Goal: Information Seeking & Learning: Learn about a topic

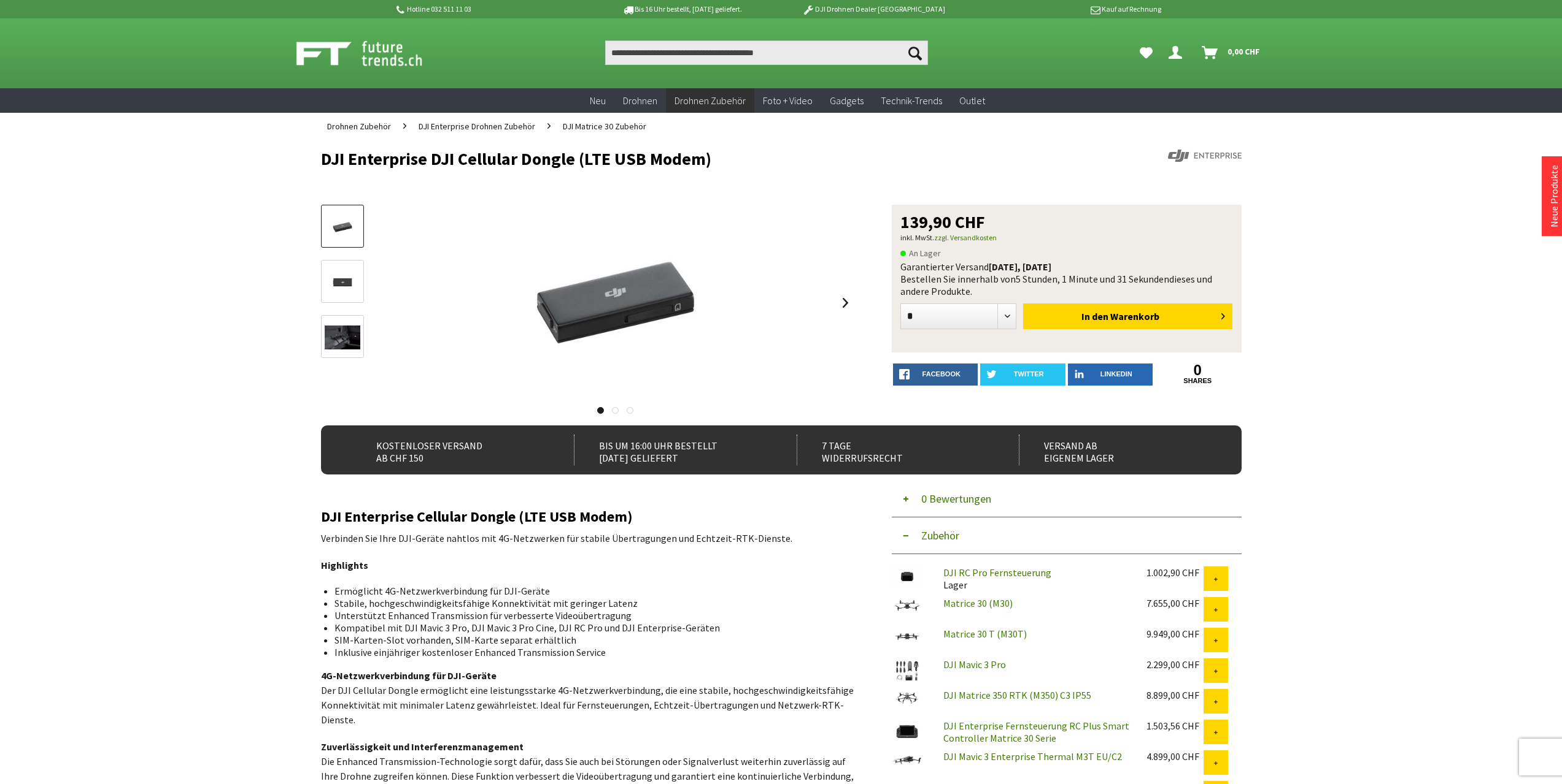
click at [348, 284] on img at bounding box center [342, 282] width 36 height 24
click at [351, 339] on img at bounding box center [342, 338] width 36 height 24
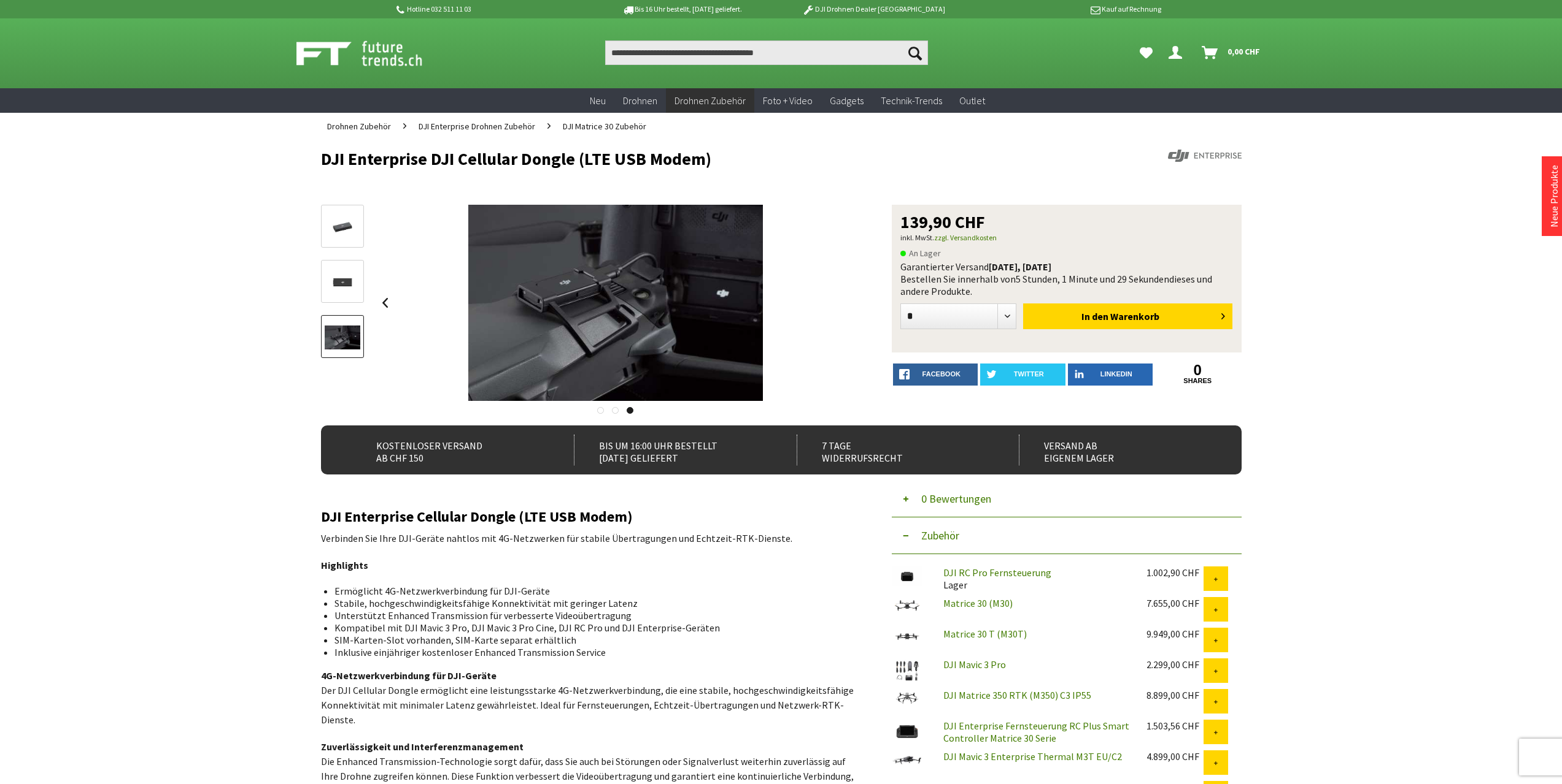
click at [246, 340] on div "Hotline 032 511 11 03 Bis 16 Uhr bestellt, [DATE] geliefert. DJI Drohnen Dealer…" at bounding box center [781, 716] width 1562 height 1431
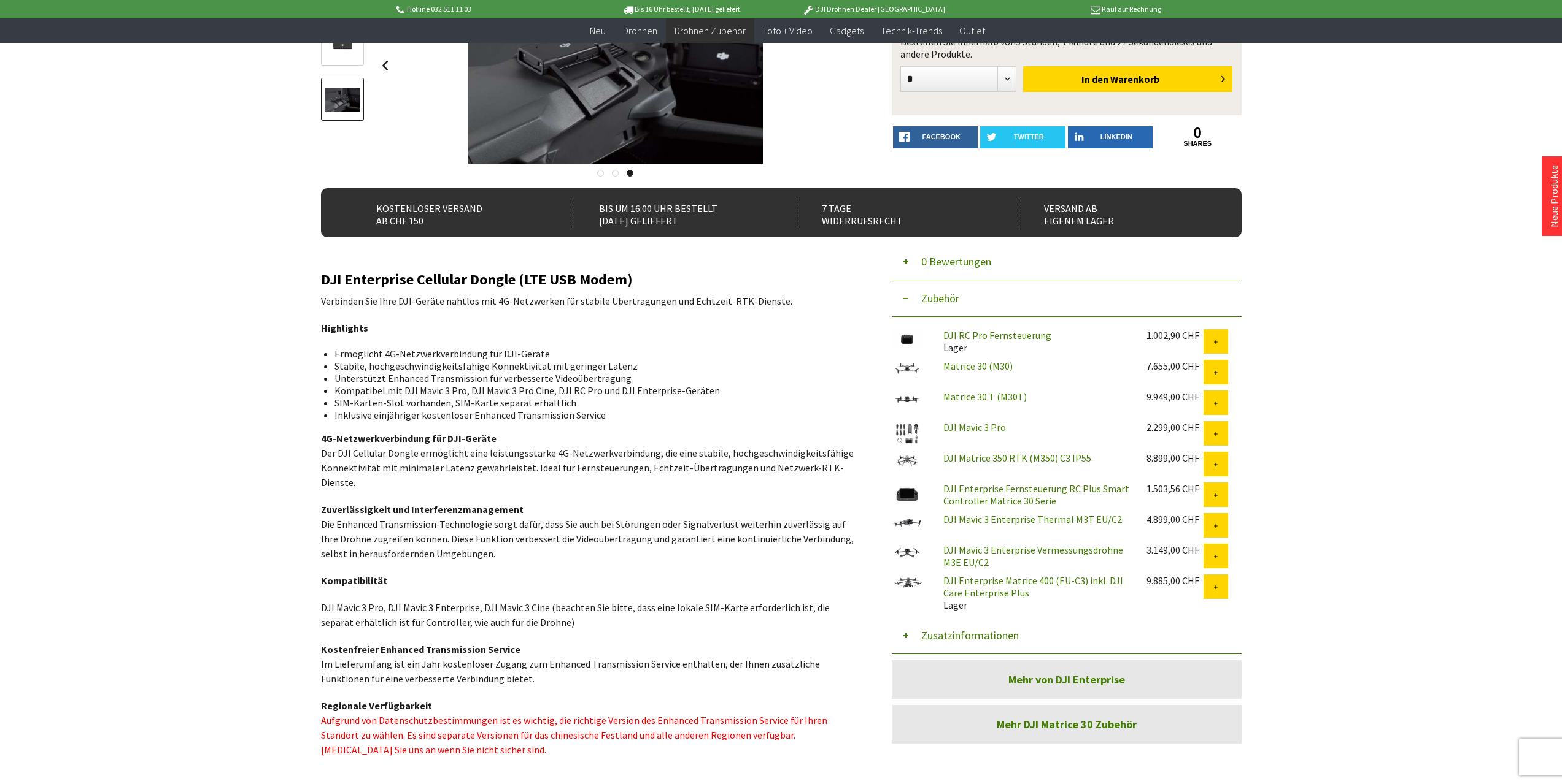
scroll to position [214, 0]
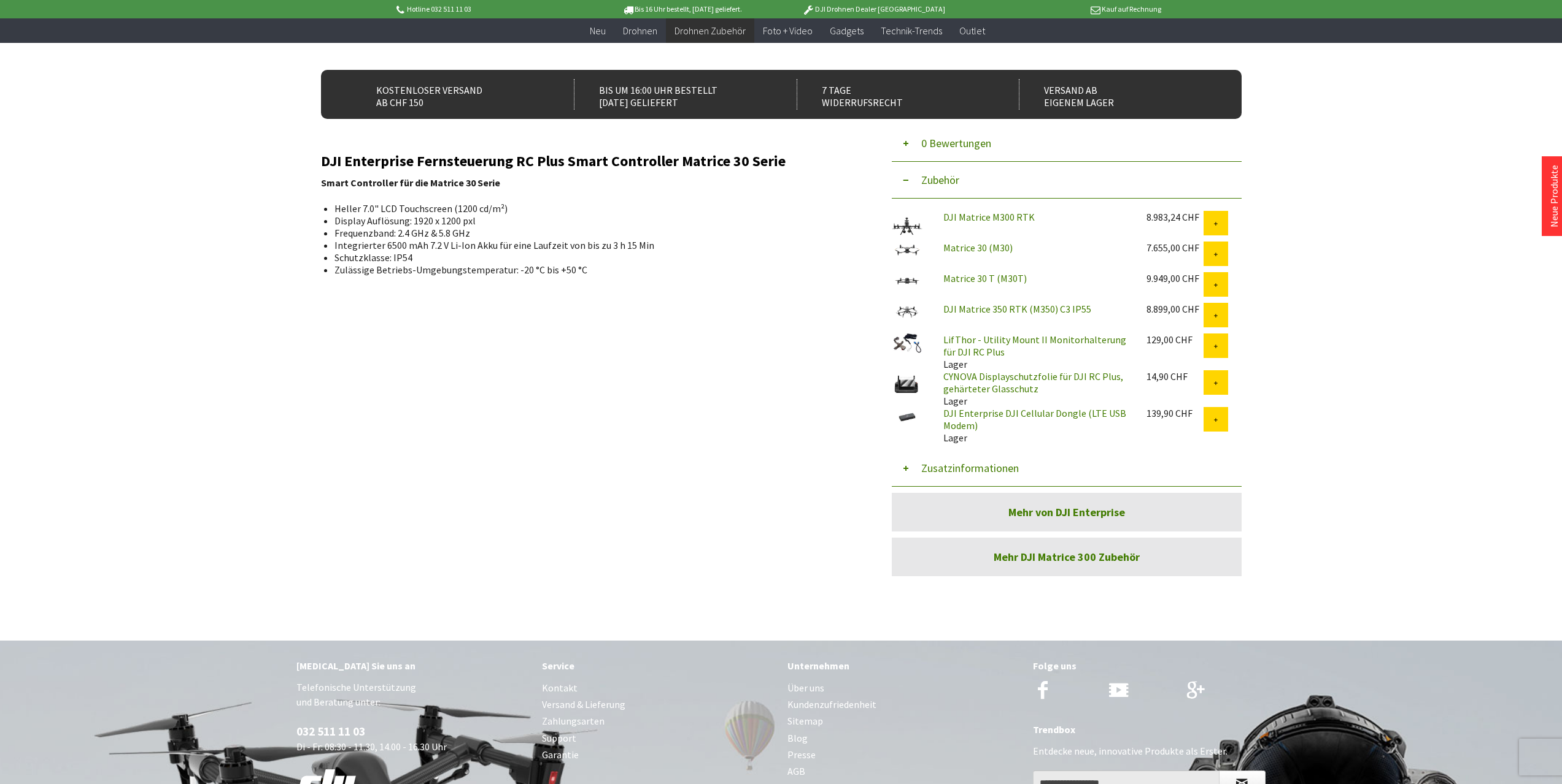
scroll to position [142, 0]
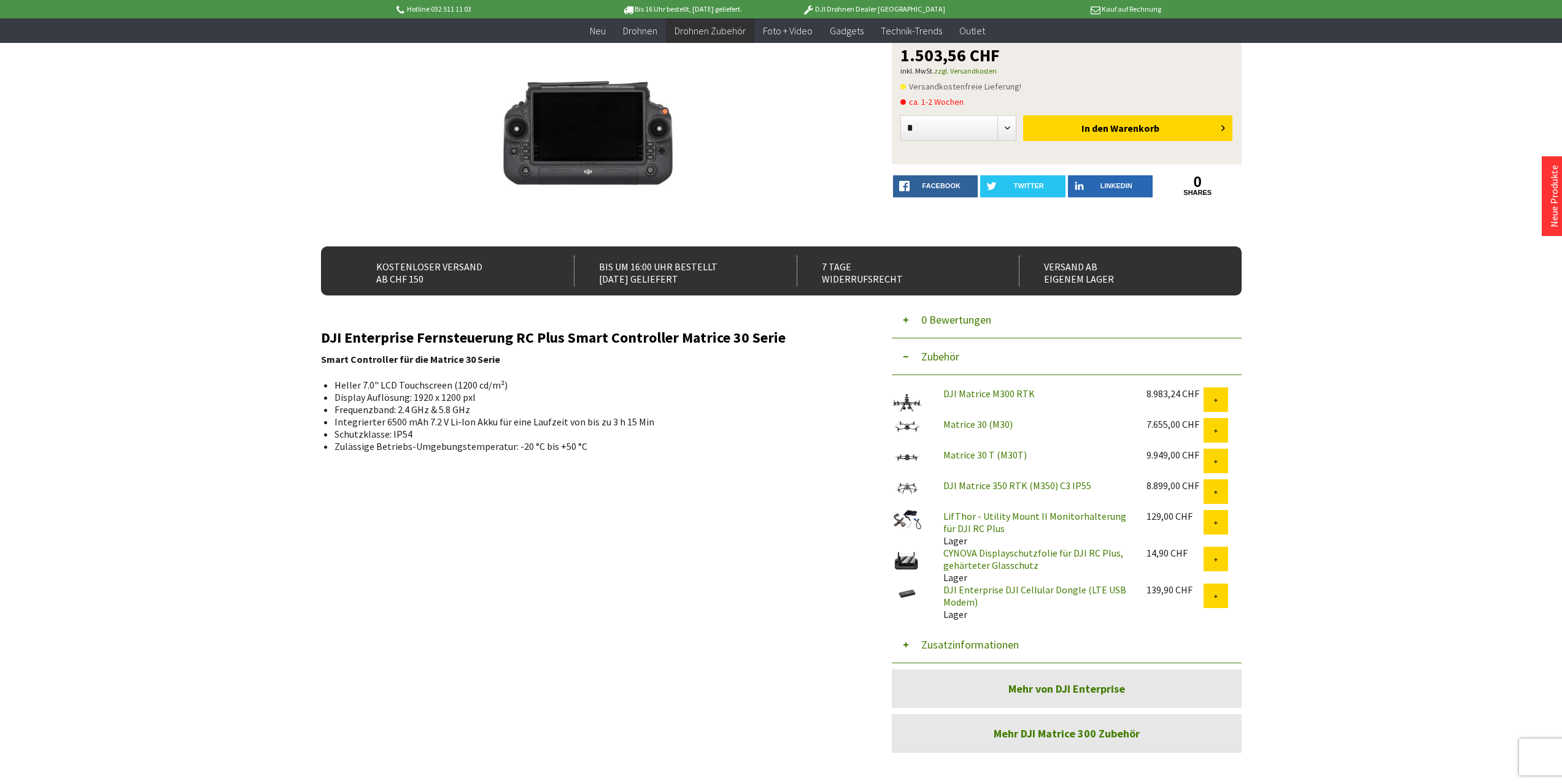
click at [968, 598] on link "DJI Enterprise DJI Cellular Dongle (LTE USB Modem)" at bounding box center [1035, 596] width 183 height 25
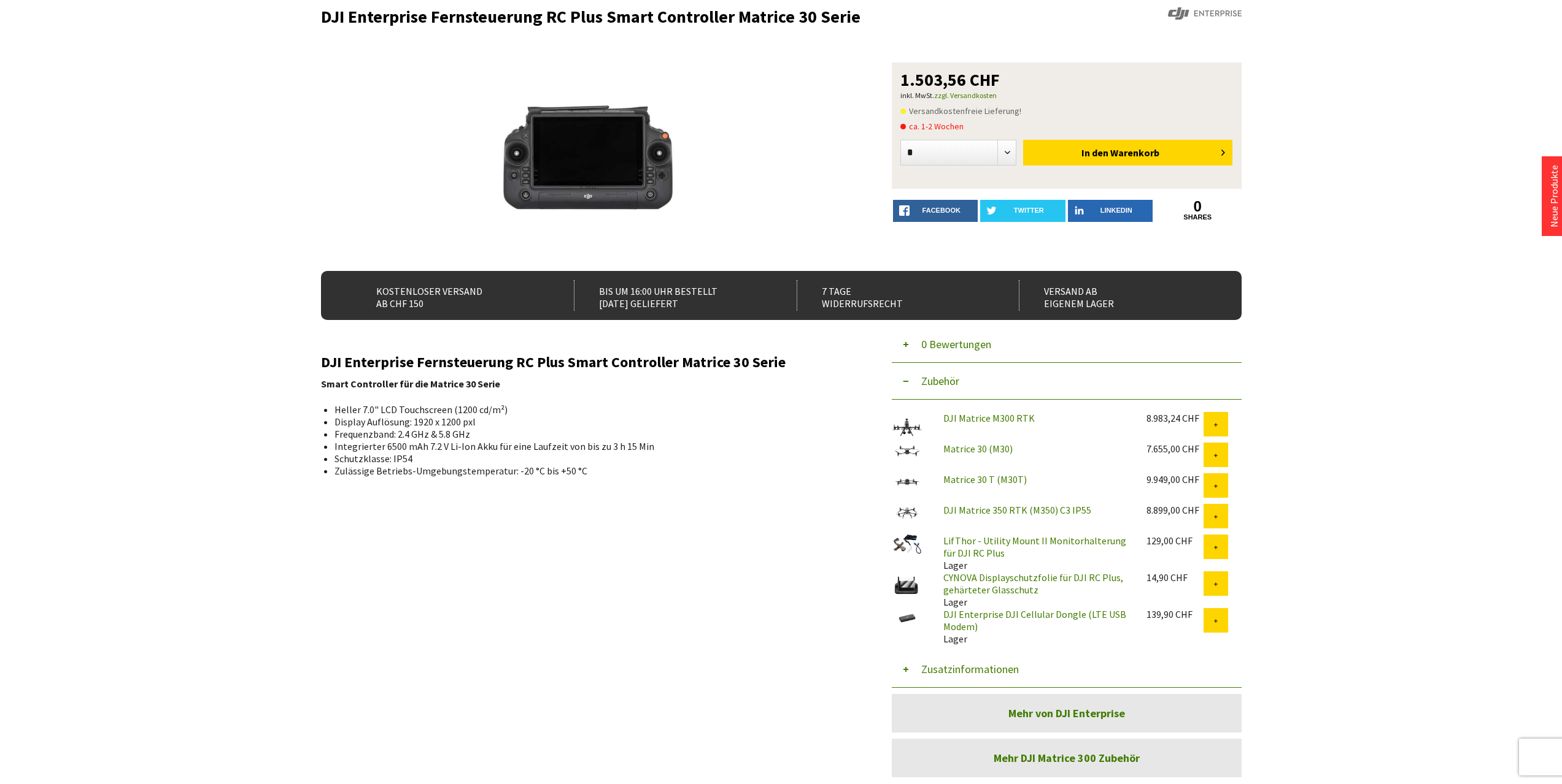
scroll to position [0, 0]
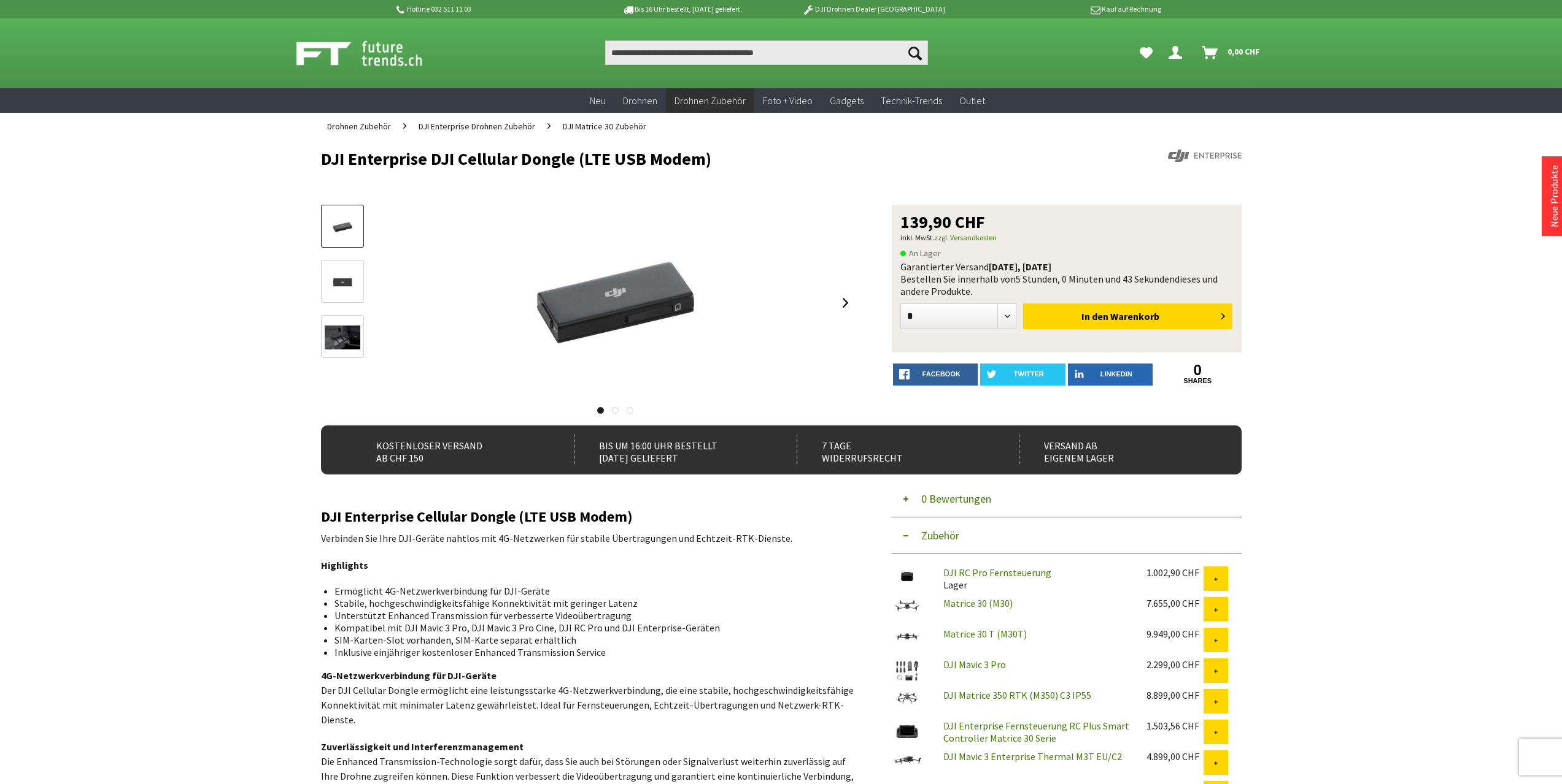
click at [340, 274] on img at bounding box center [342, 282] width 36 height 24
click at [339, 344] on img at bounding box center [342, 338] width 36 height 24
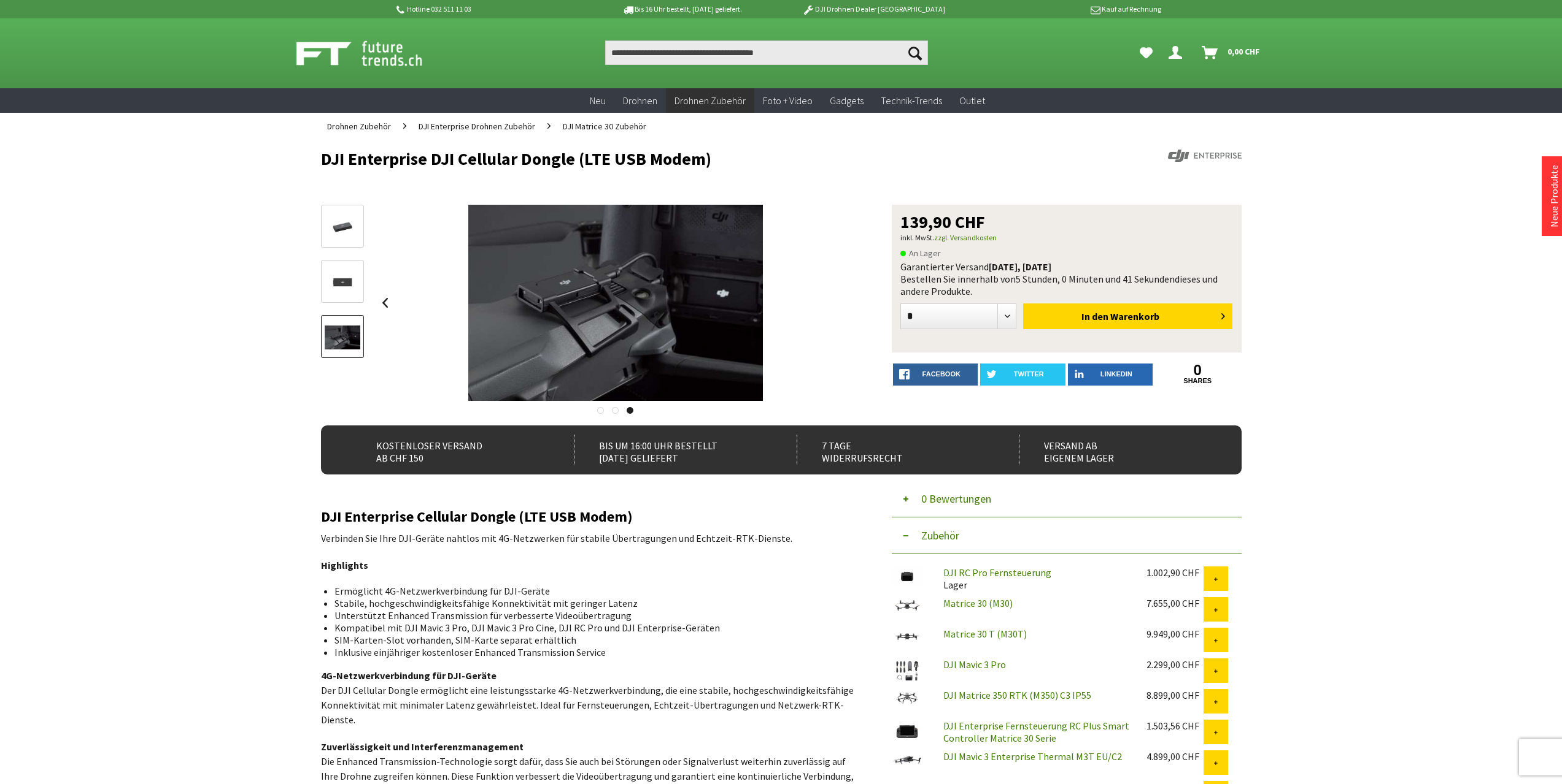
click at [336, 238] on img at bounding box center [342, 227] width 36 height 24
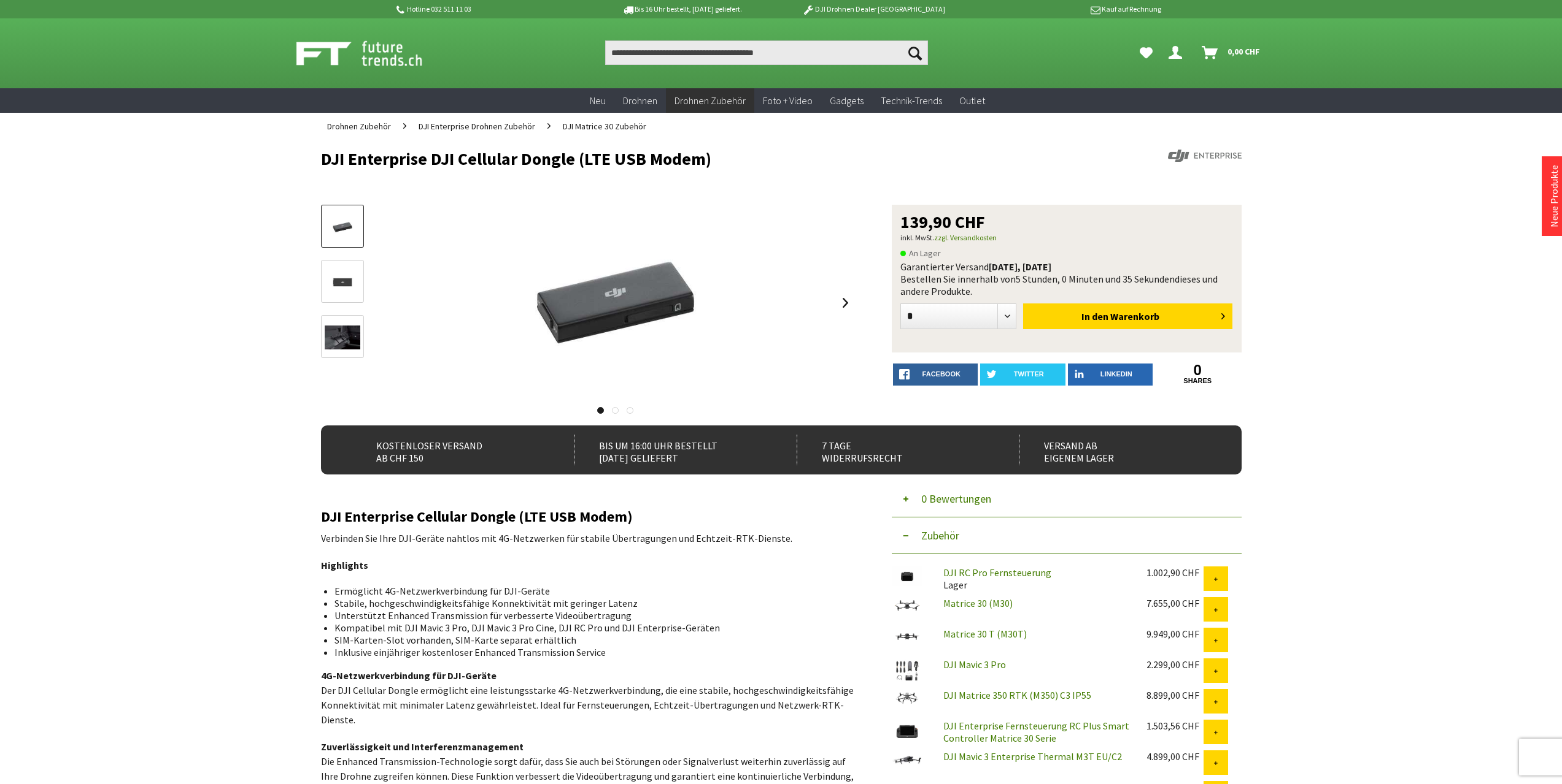
click at [269, 497] on div "Hotline 032 511 11 03 Bis 16 Uhr bestellt, [DATE] geliefert. DJI Drohnen Dealer…" at bounding box center [781, 716] width 1562 height 1431
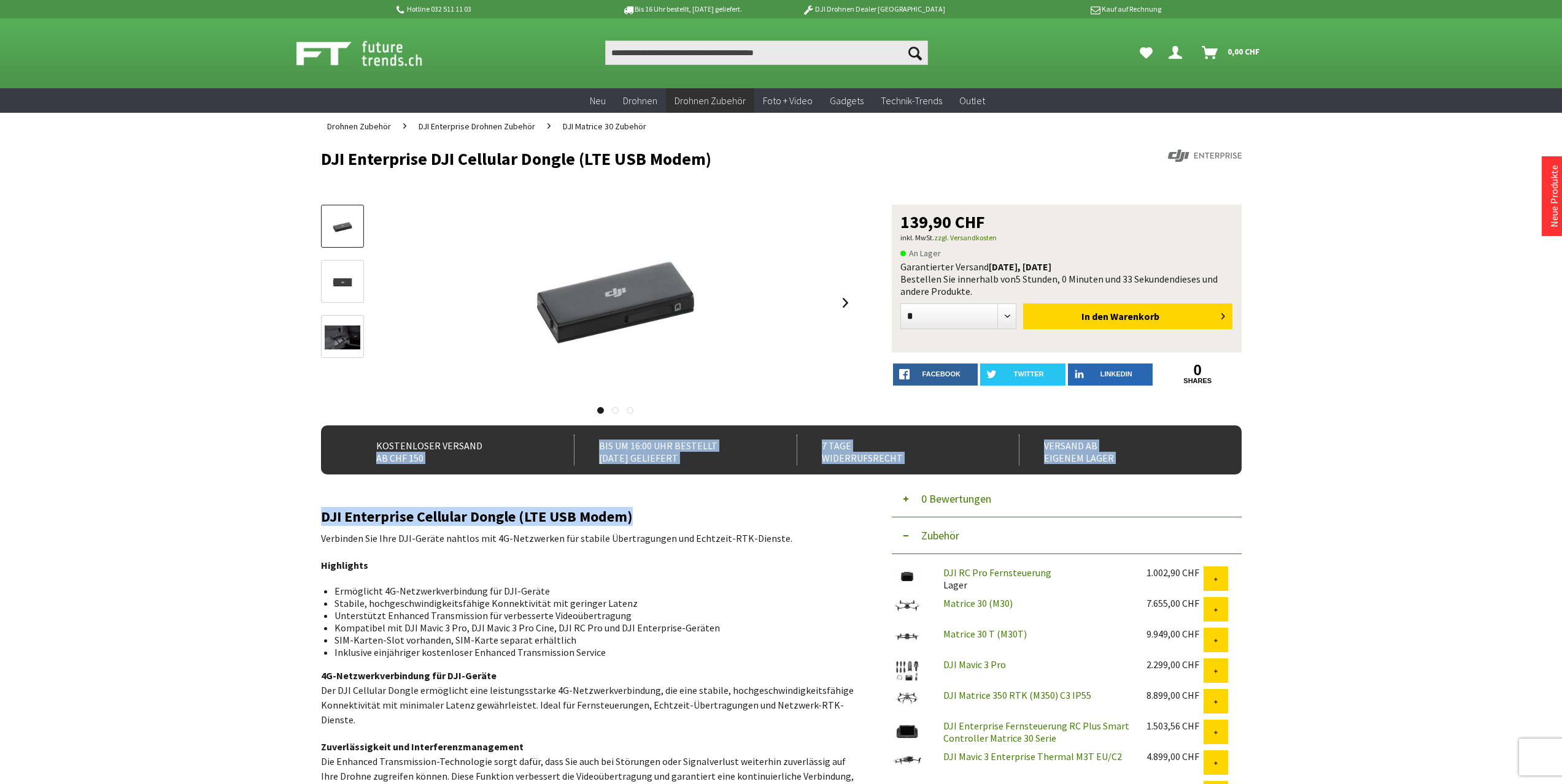
drag, startPoint x: 317, startPoint y: 509, endPoint x: 647, endPoint y: 511, distance: 330.0
click at [647, 511] on div "Menü schließen Kategorien Neu Drohnen Drohnen Zubehör DJI Enterprise Drohnen Zu…" at bounding box center [781, 589] width 982 height 898
click at [647, 511] on h2 "DJI Enterprise Cellular Dongle (LTE USB Modem)" at bounding box center [588, 516] width 534 height 16
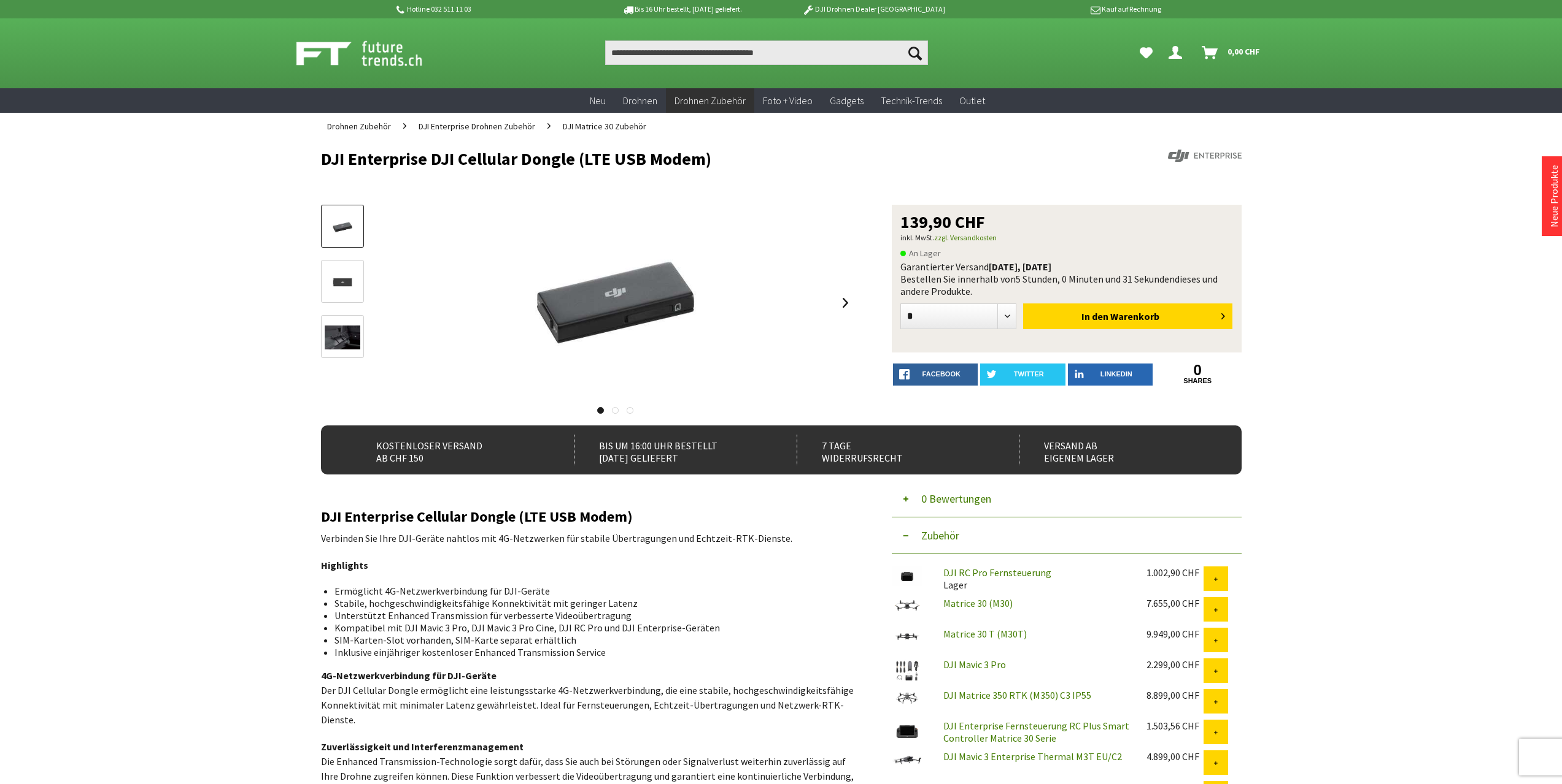
click at [357, 333] on img at bounding box center [342, 338] width 36 height 24
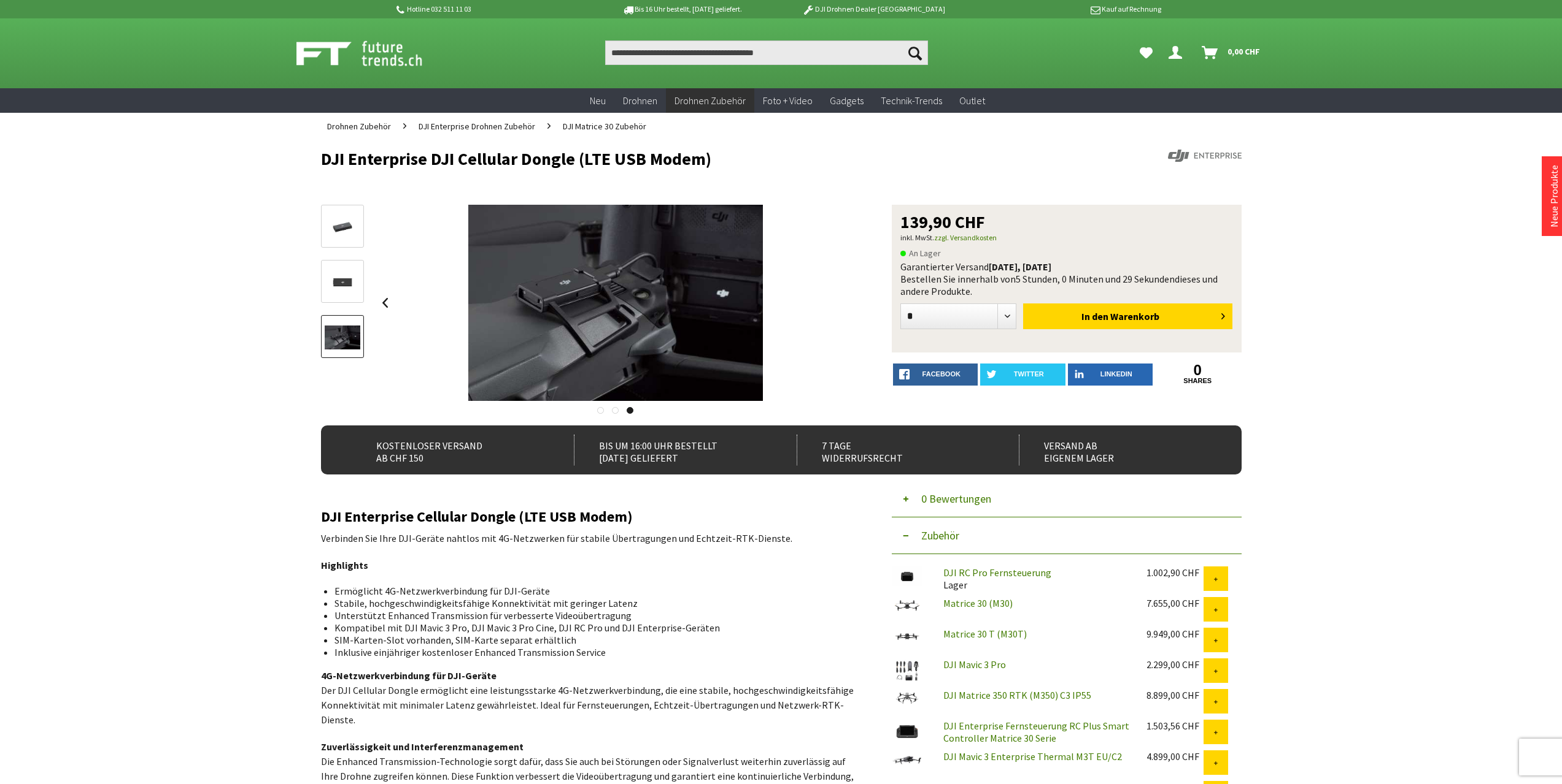
click at [331, 229] on img at bounding box center [342, 227] width 36 height 24
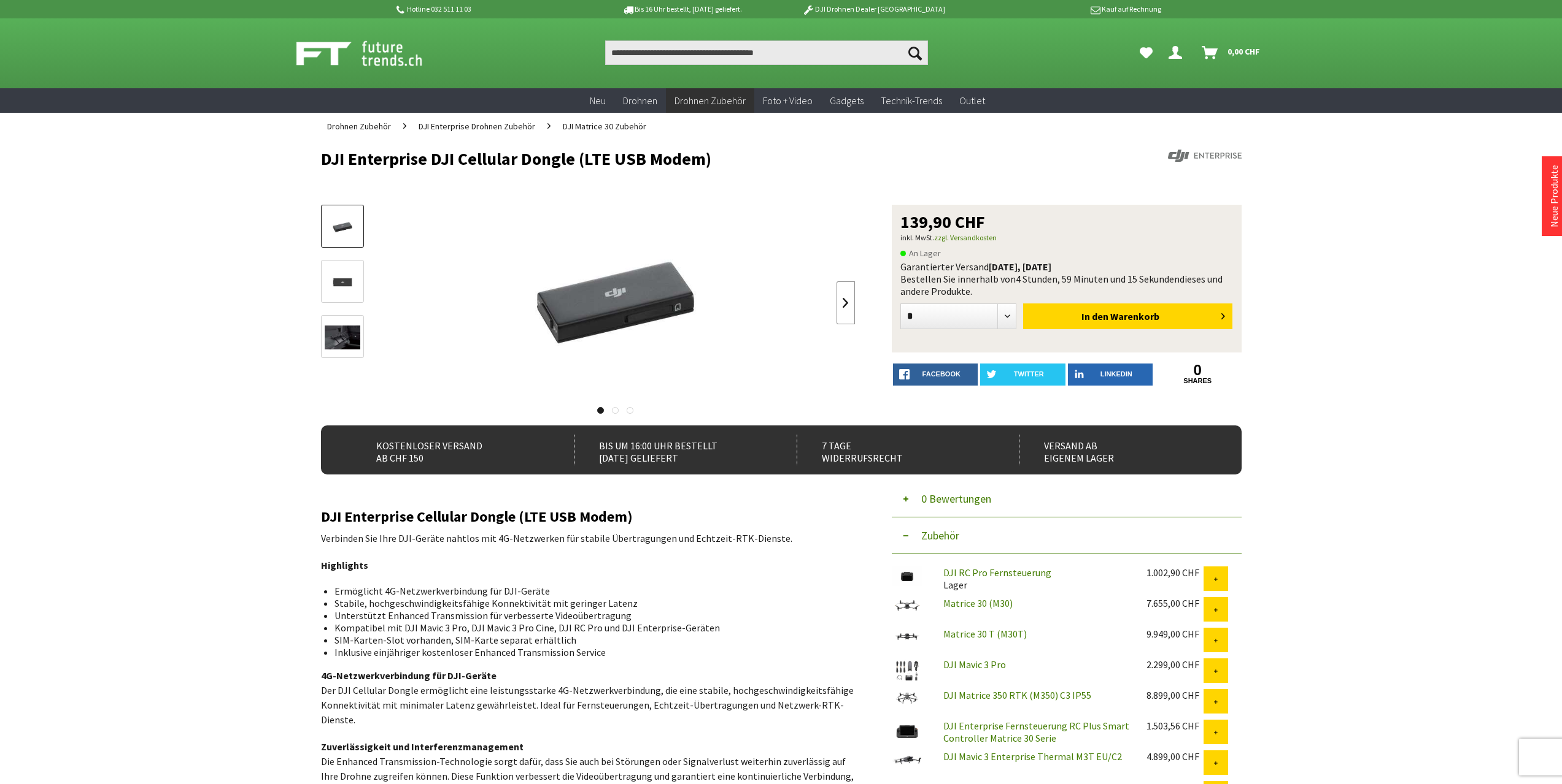
click at [854, 303] on link at bounding box center [846, 303] width 19 height 43
click at [846, 303] on link at bounding box center [846, 303] width 19 height 43
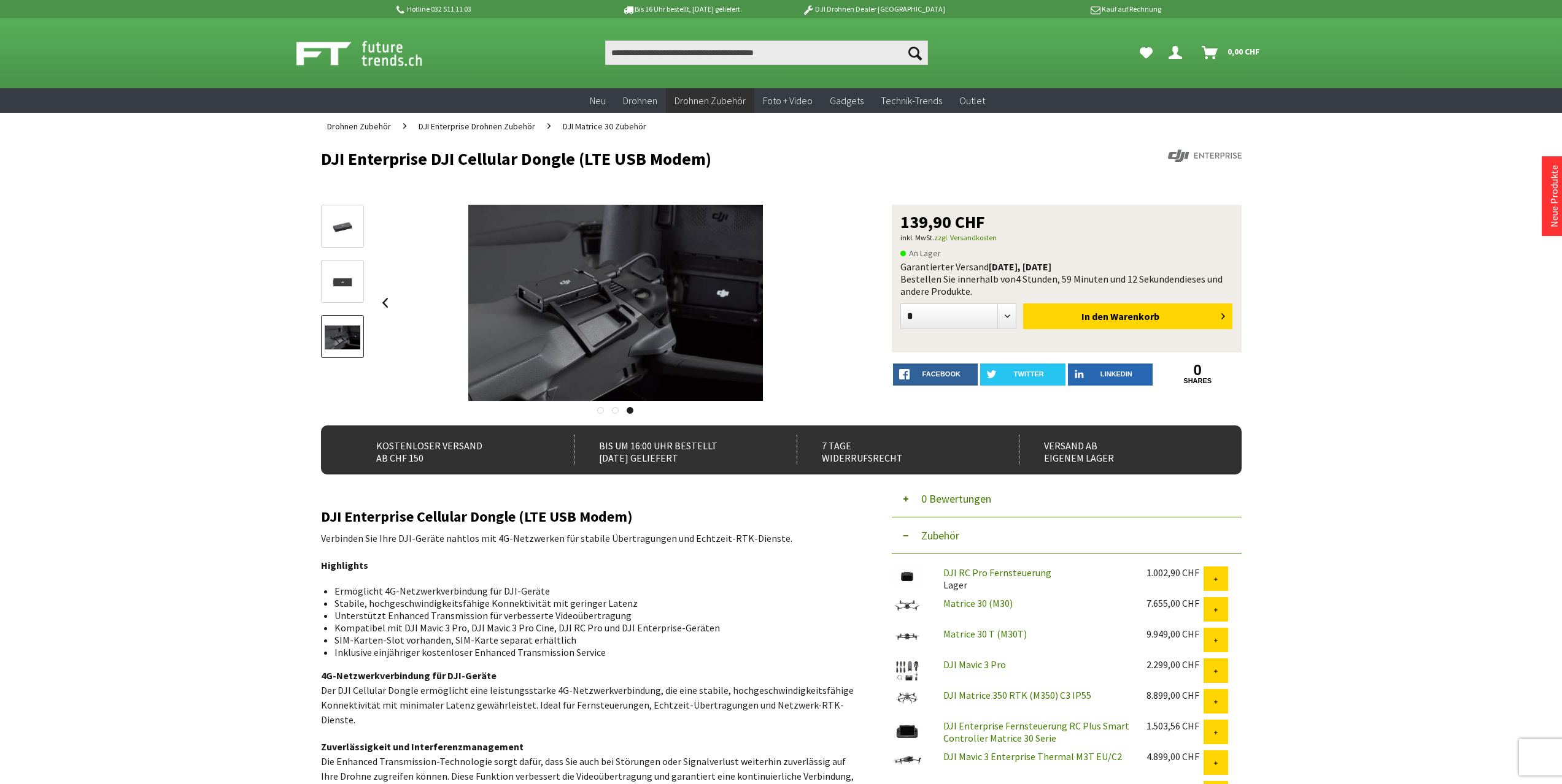
click at [334, 272] on img at bounding box center [342, 282] width 36 height 24
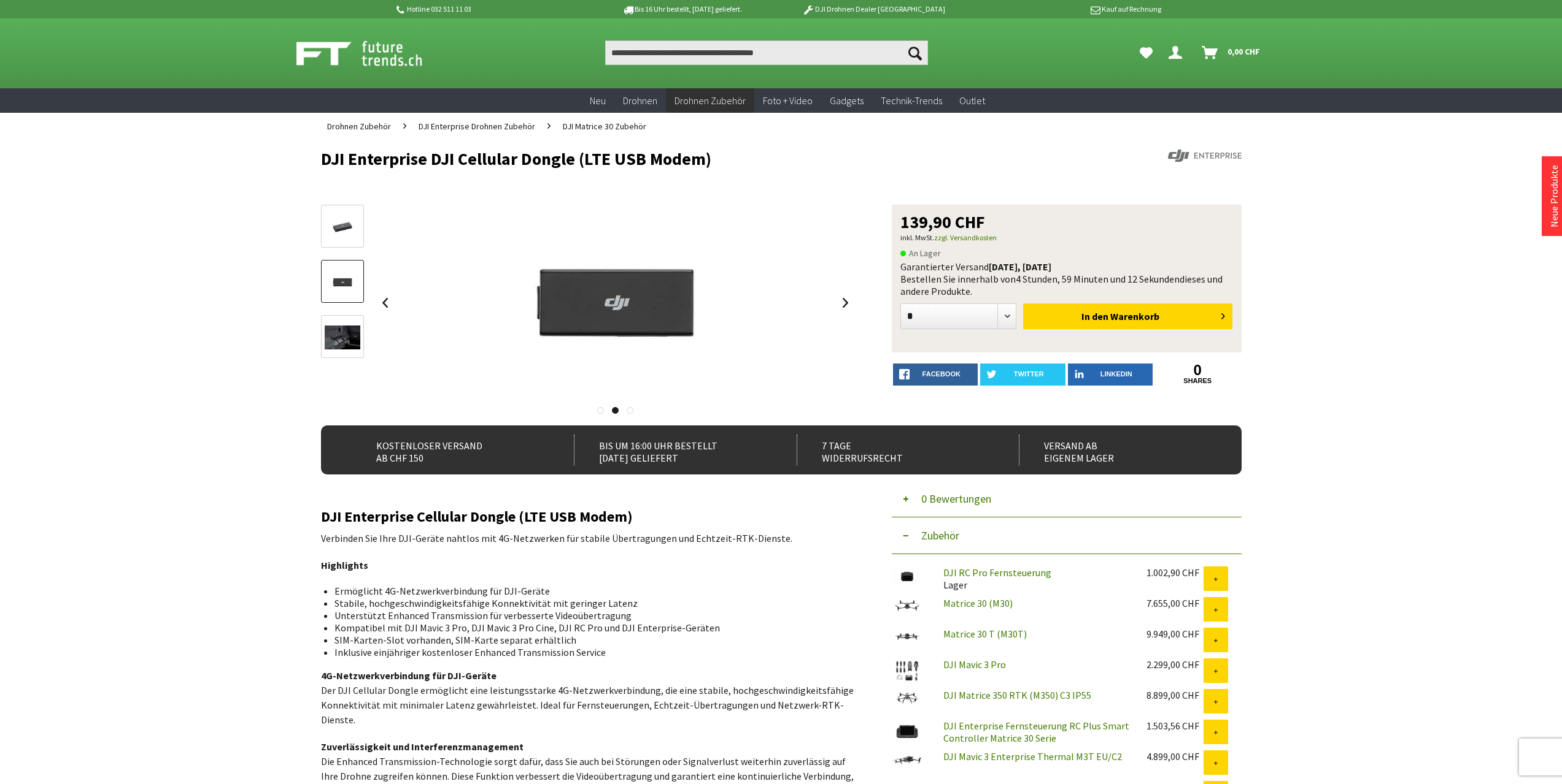
click at [337, 230] on img at bounding box center [342, 227] width 36 height 24
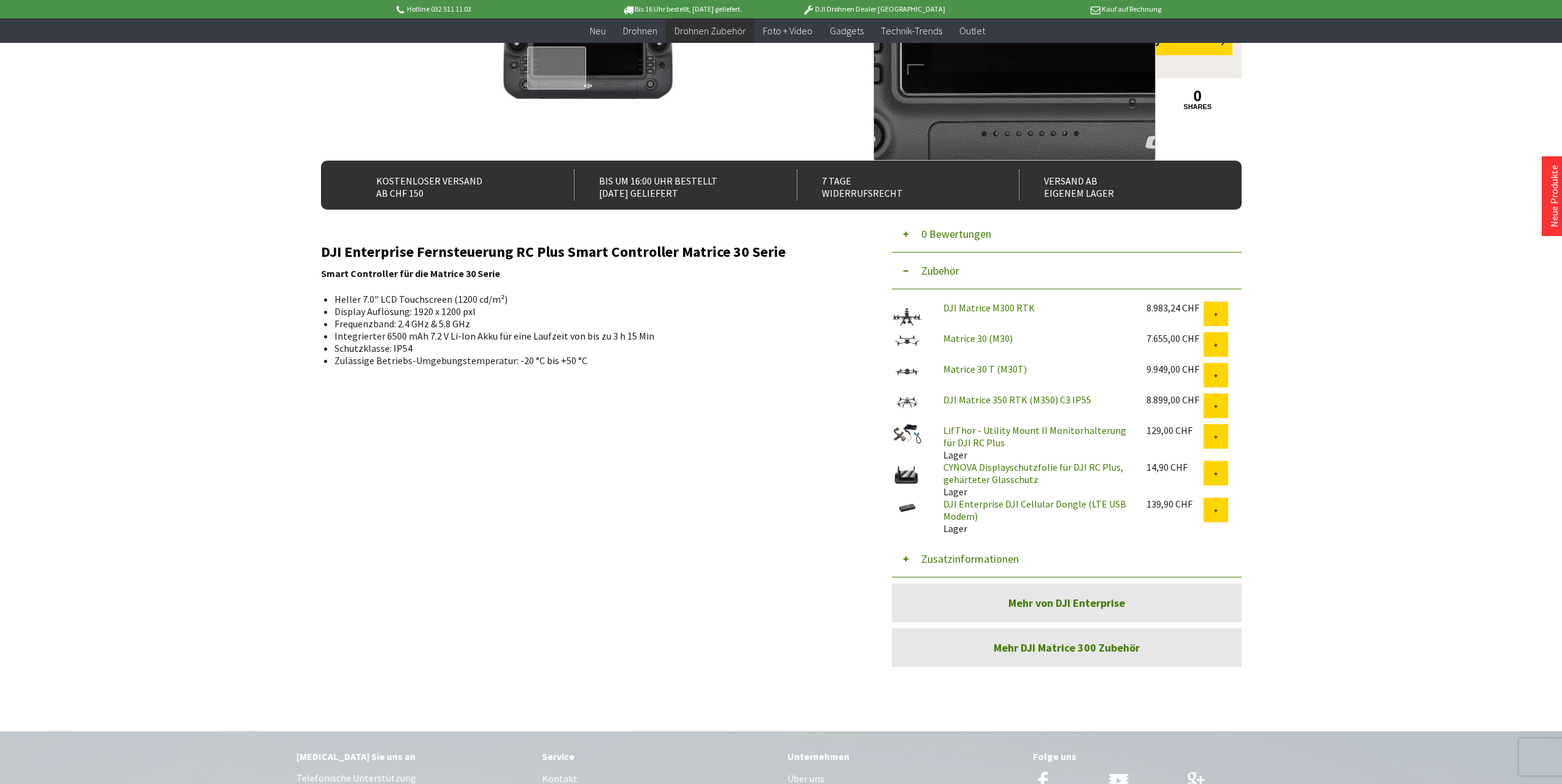
scroll to position [229, 0]
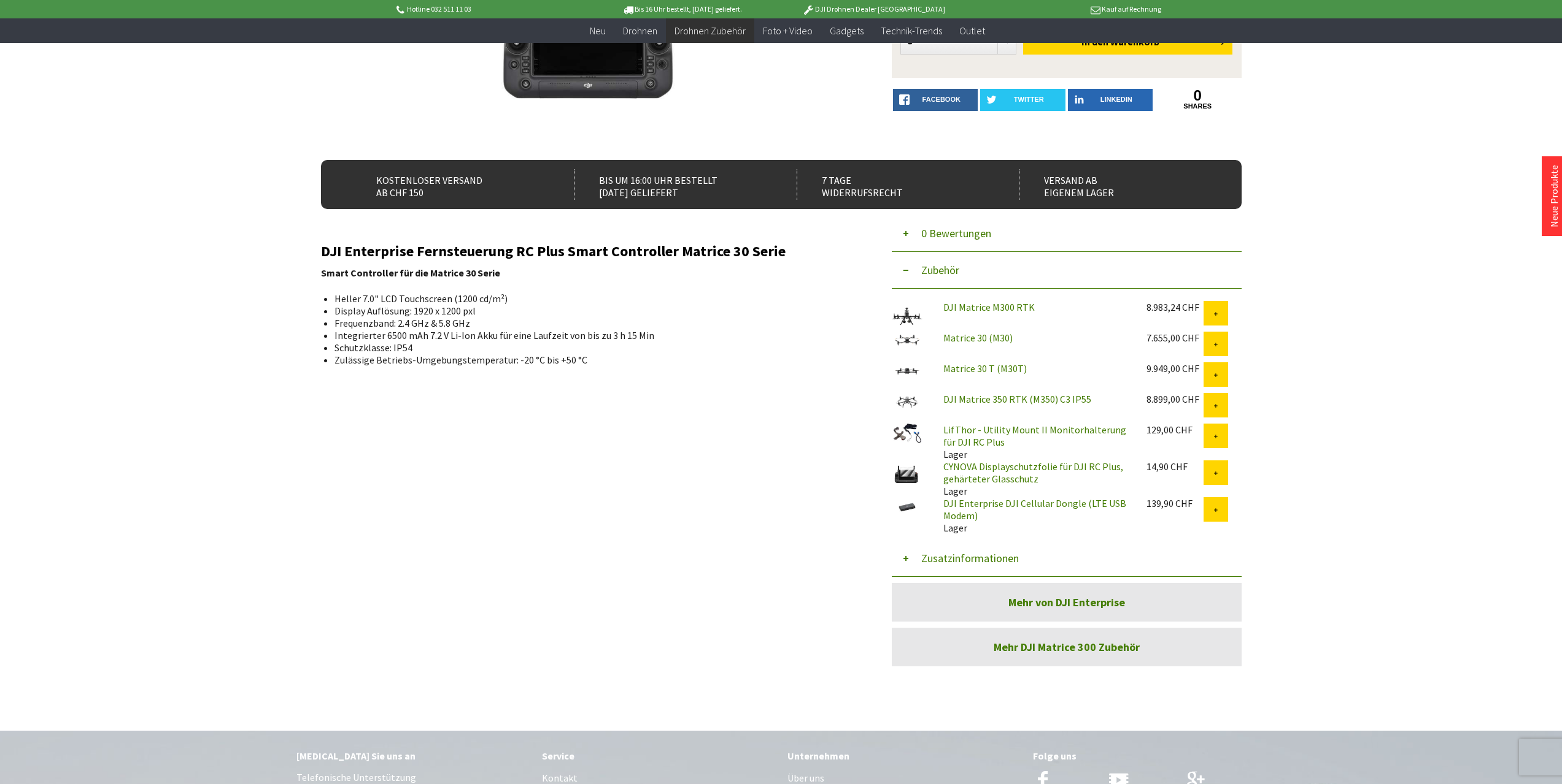
click at [944, 558] on button "Zusatzinformationen" at bounding box center [1066, 558] width 350 height 37
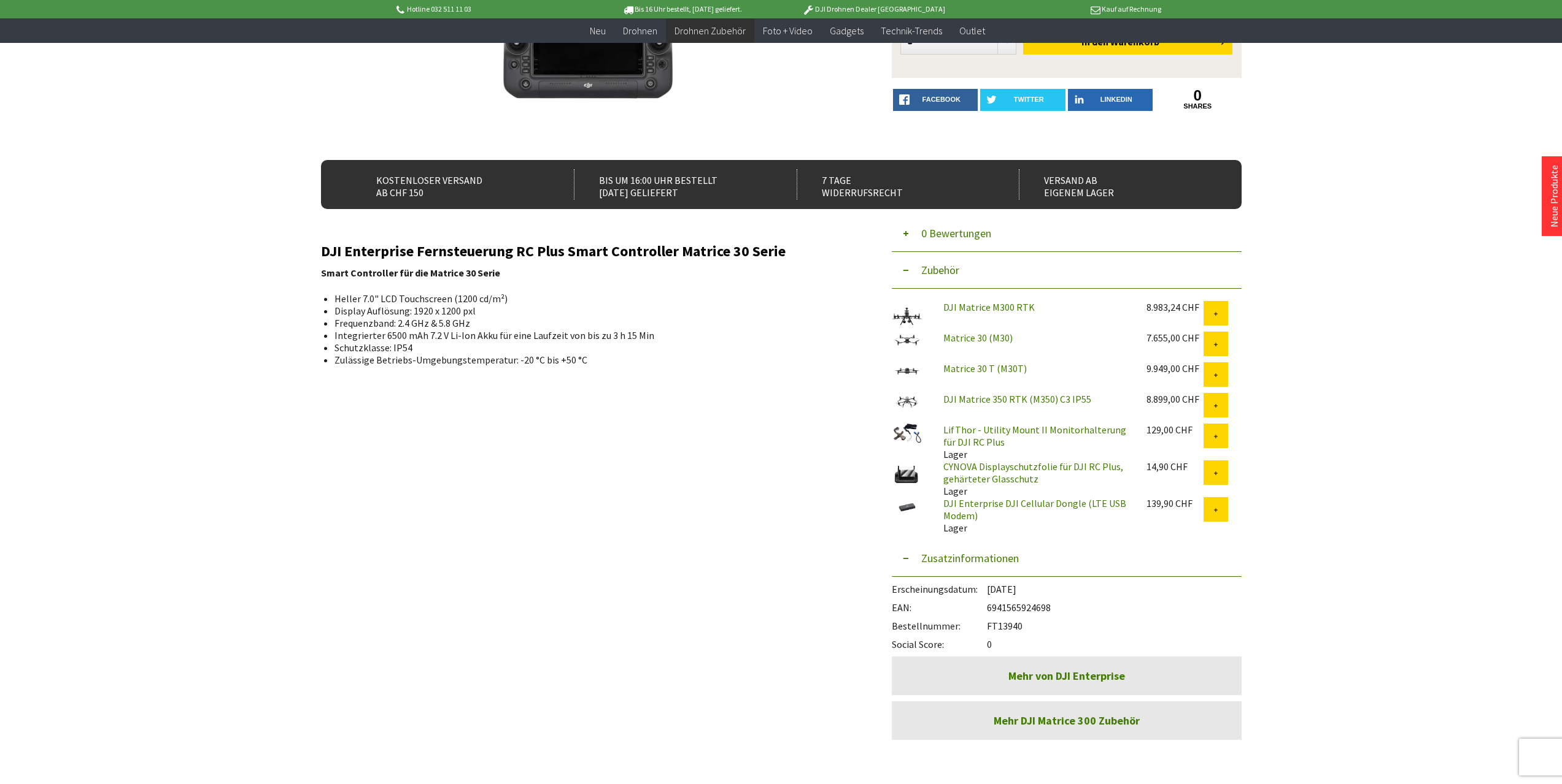
click at [973, 511] on link "DJI Enterprise DJI Cellular Dongle (LTE USB Modem)" at bounding box center [1035, 510] width 183 height 25
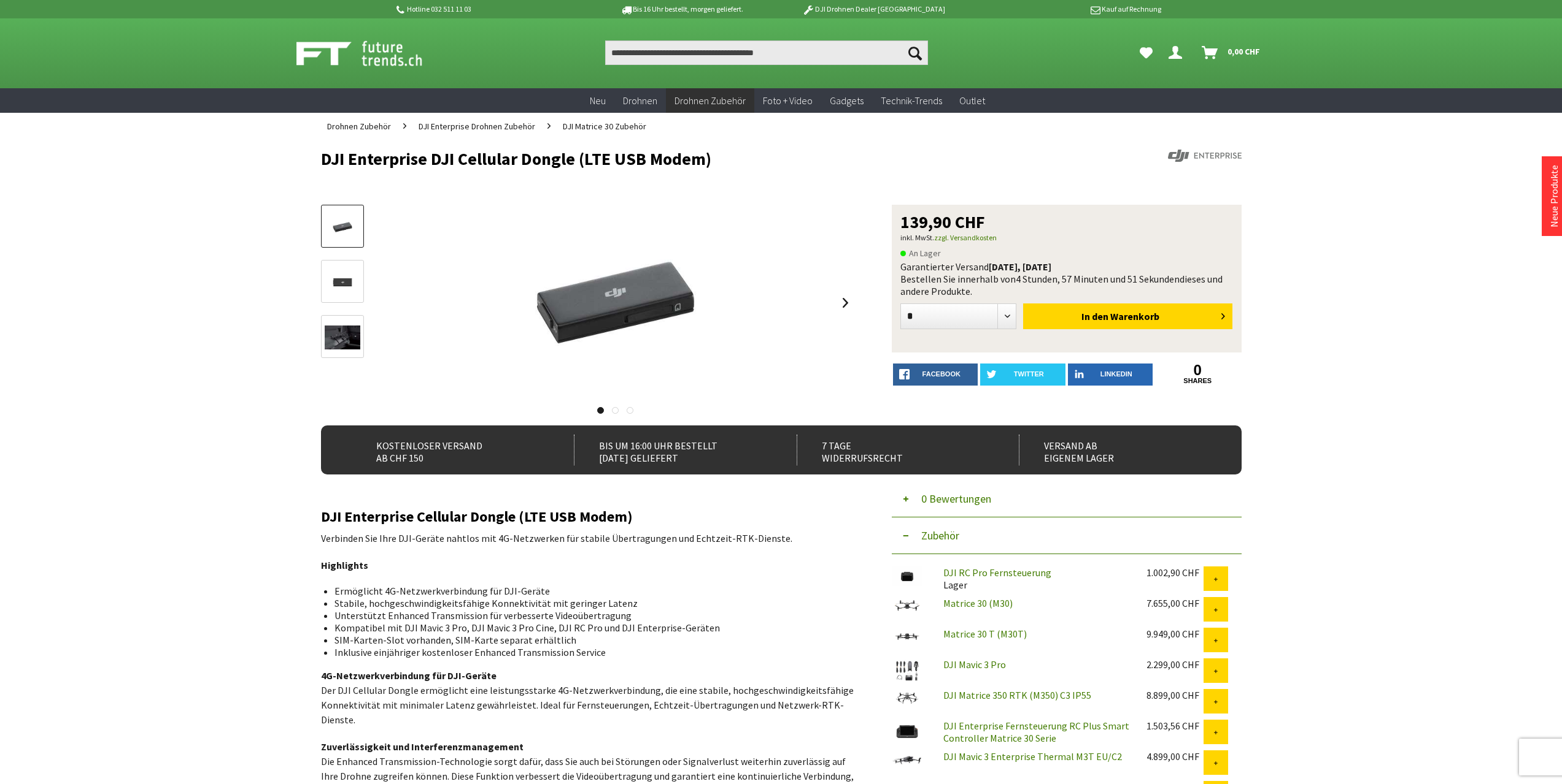
click at [321, 274] on link at bounding box center [342, 281] width 43 height 43
click at [347, 351] on link at bounding box center [342, 337] width 43 height 43
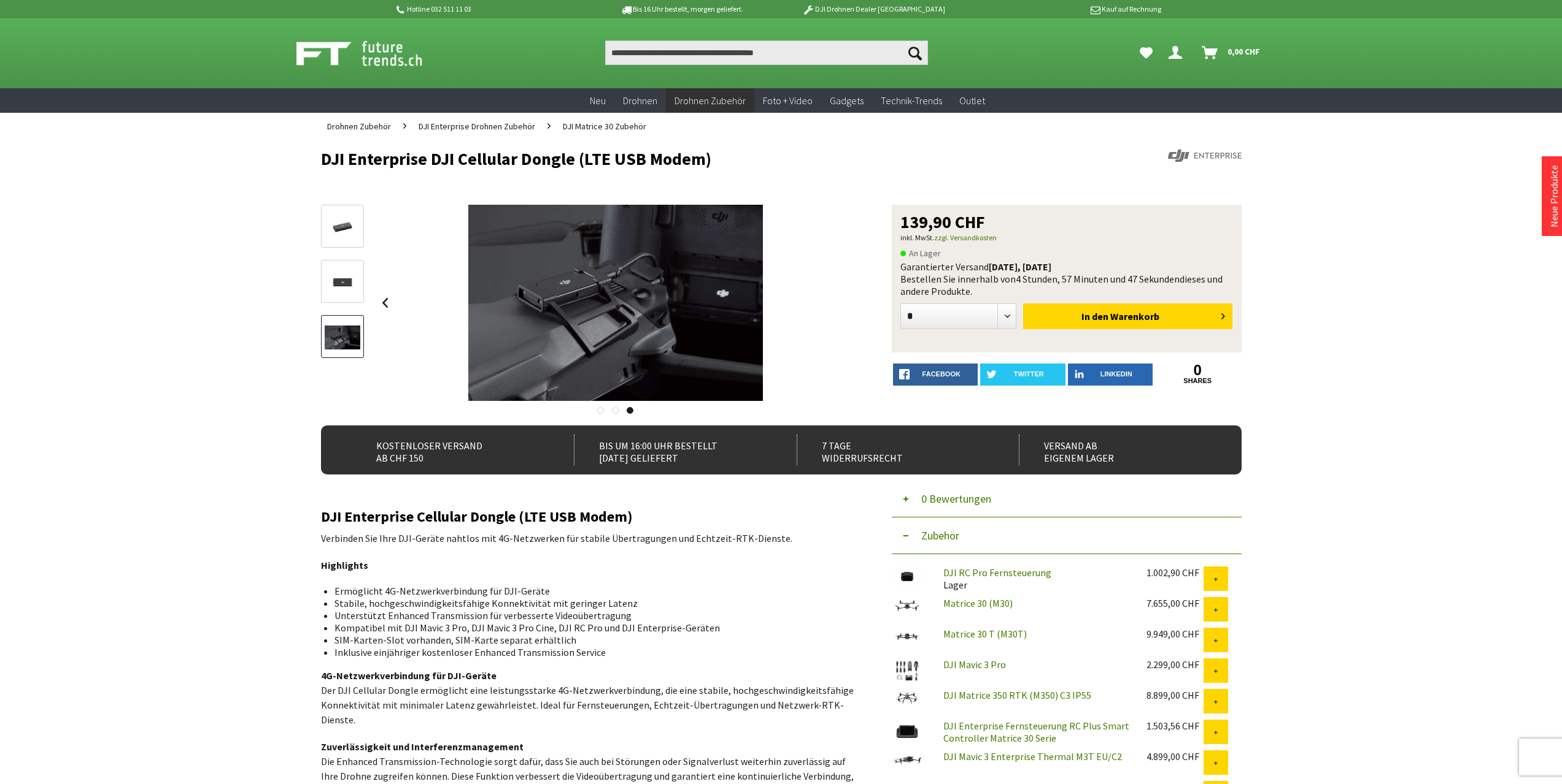
click at [338, 232] on img at bounding box center [342, 227] width 36 height 24
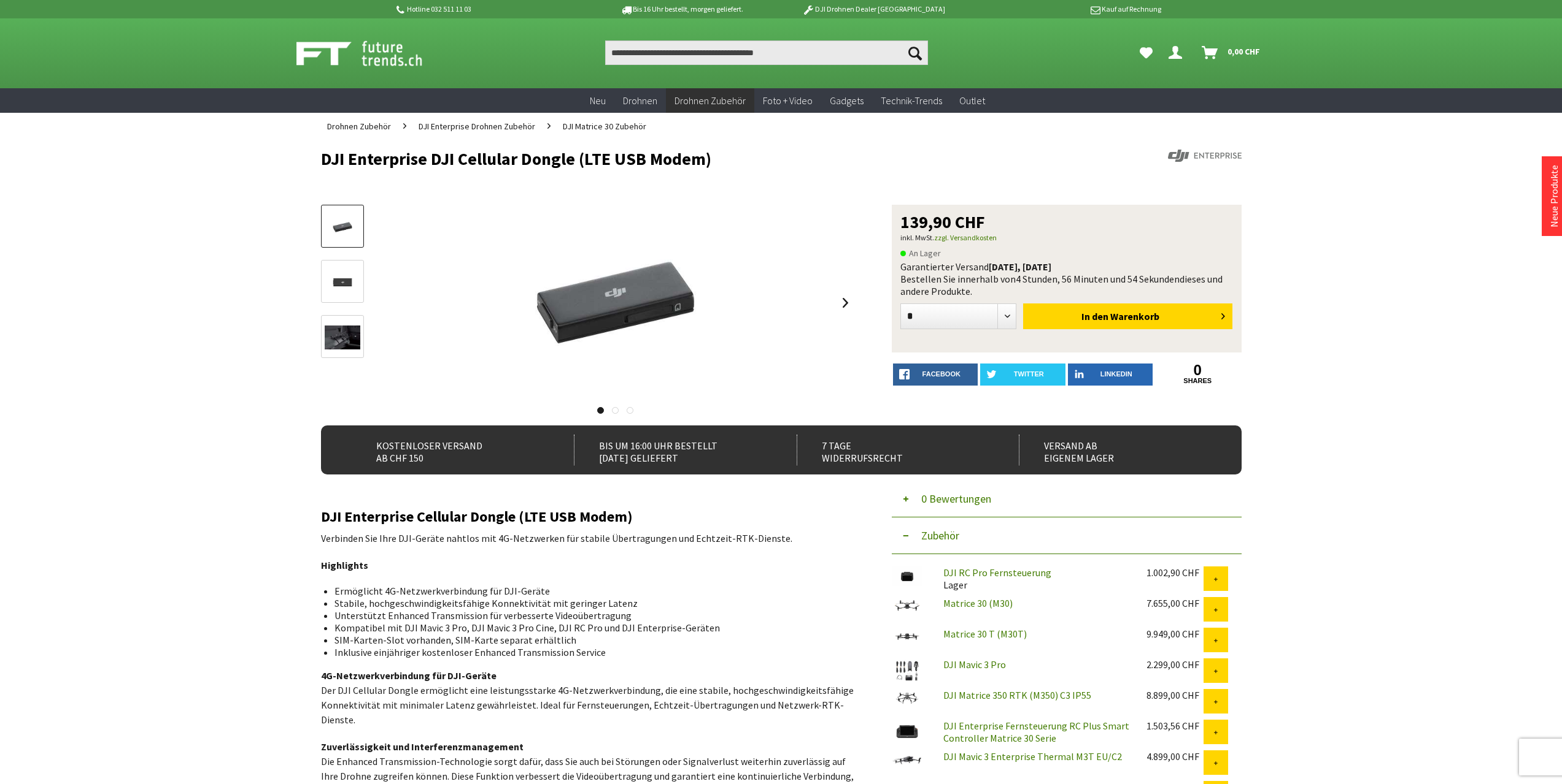
click at [192, 533] on div "Hotline 032 511 11 03 Bis 16 Uhr bestellt, [DATE] geliefert. DJI Drohnen Dealer…" at bounding box center [781, 716] width 1562 height 1431
click at [338, 280] on img at bounding box center [342, 282] width 36 height 24
click at [344, 334] on img at bounding box center [342, 338] width 36 height 24
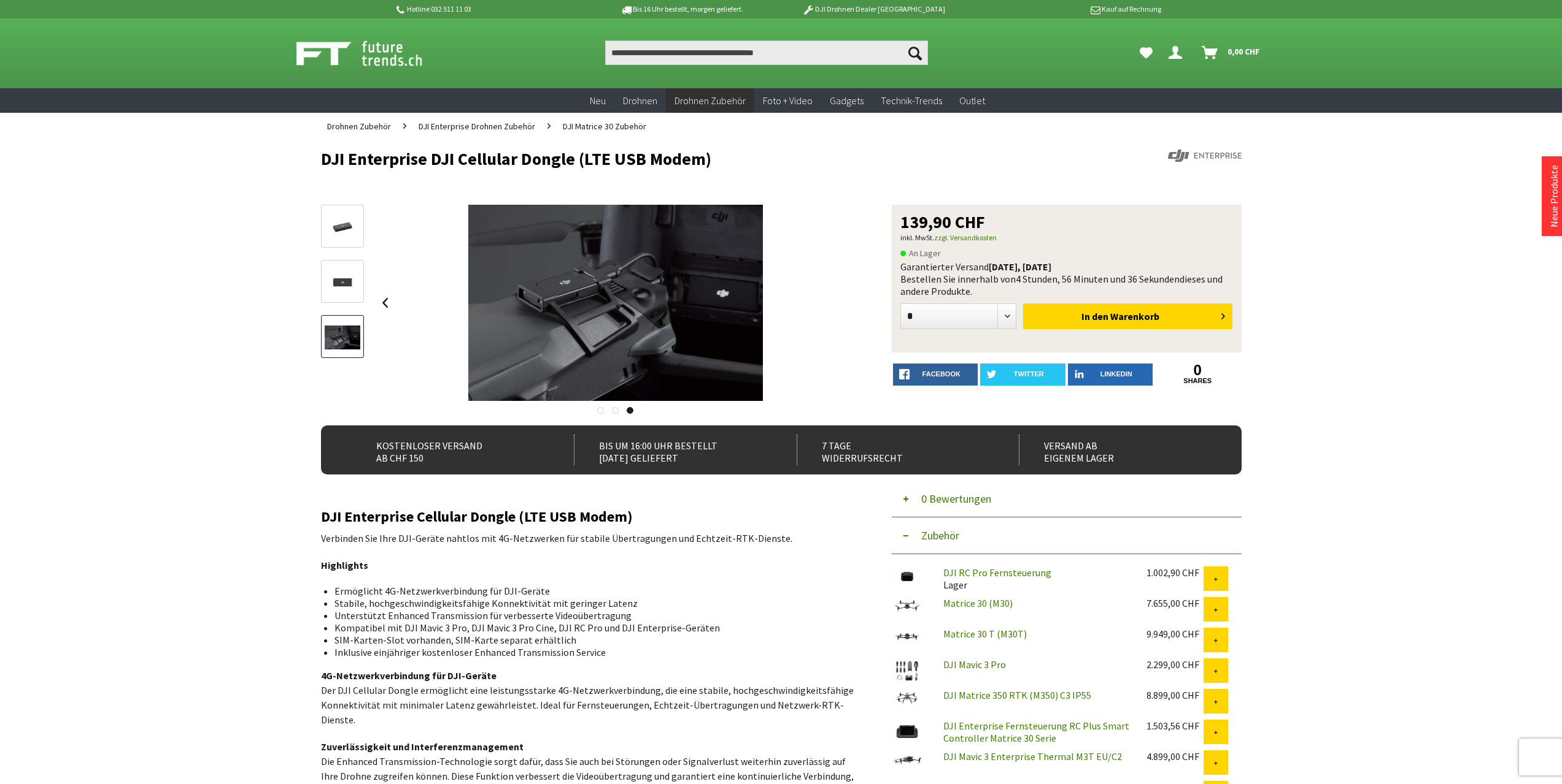
click at [340, 235] on img at bounding box center [342, 227] width 36 height 24
